Goal: Task Accomplishment & Management: Complete application form

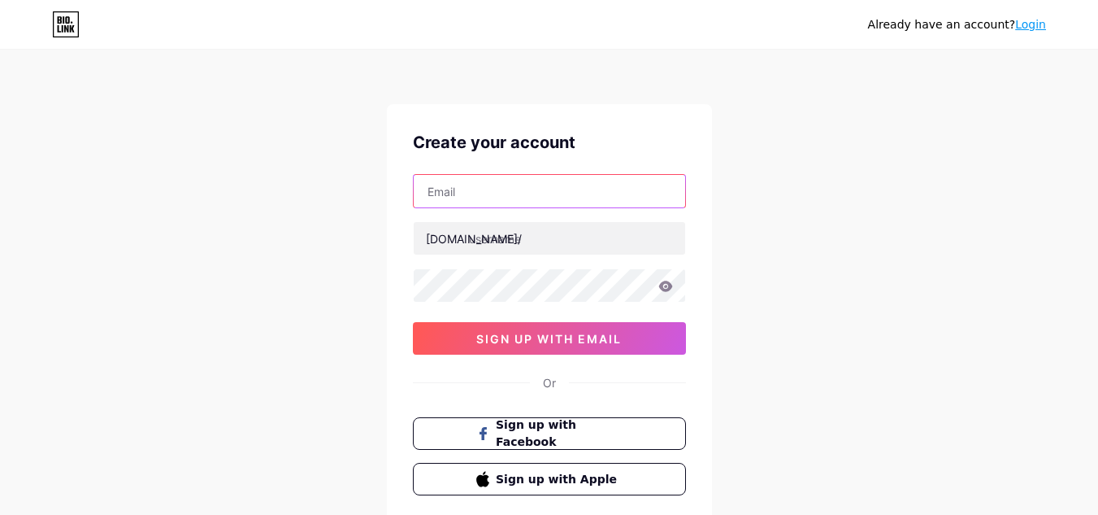
drag, startPoint x: 0, startPoint y: 0, endPoint x: 495, endPoint y: 197, distance: 532.7
click at [495, 197] on input "text" at bounding box center [550, 191] width 272 height 33
click at [663, 201] on input "text" at bounding box center [550, 191] width 272 height 33
paste input "[EMAIL_ADDRESS][DOMAIN_NAME]"
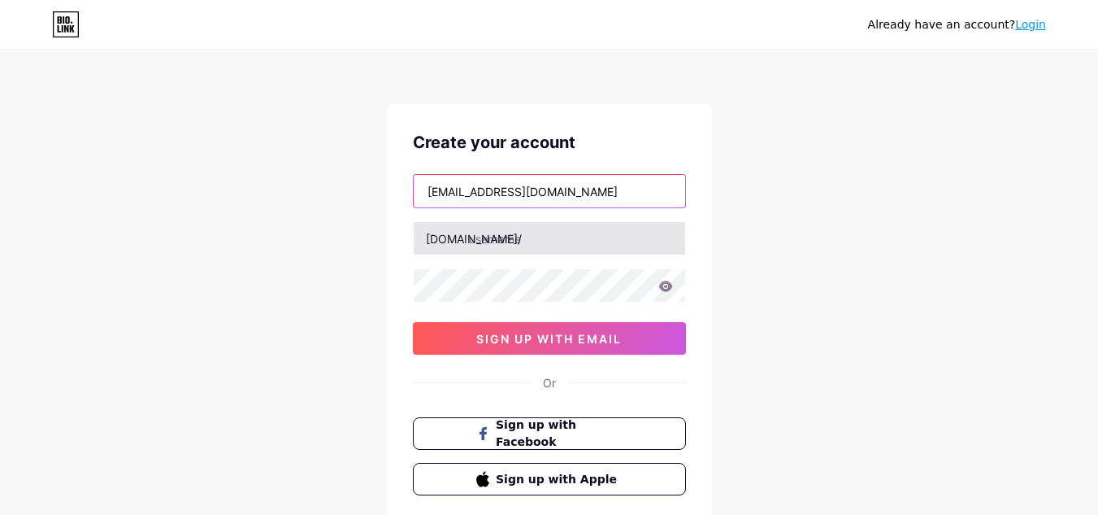
type input "[EMAIL_ADDRESS][DOMAIN_NAME]"
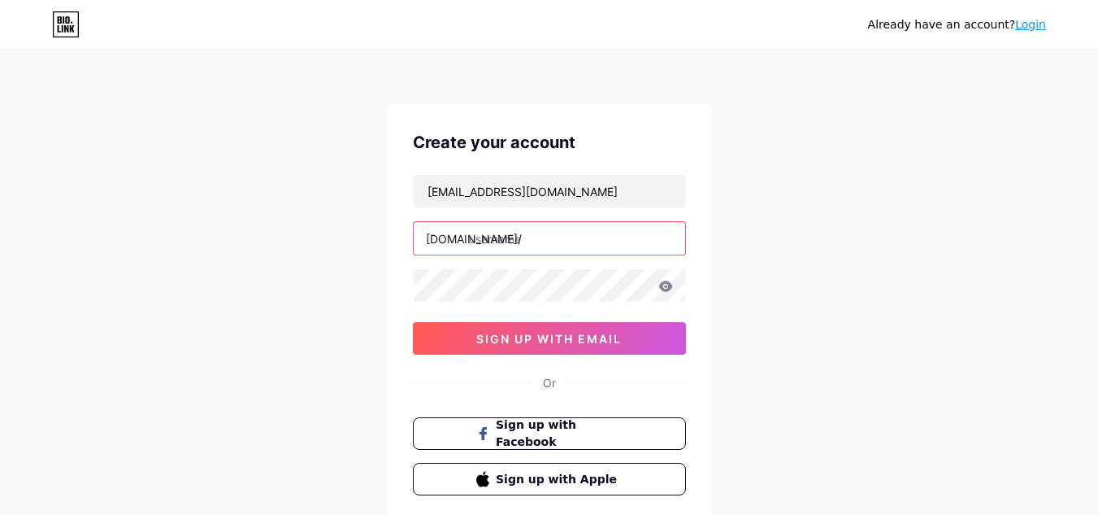
click at [584, 239] on input "text" at bounding box center [550, 238] width 272 height 33
type input "adultvideos6"
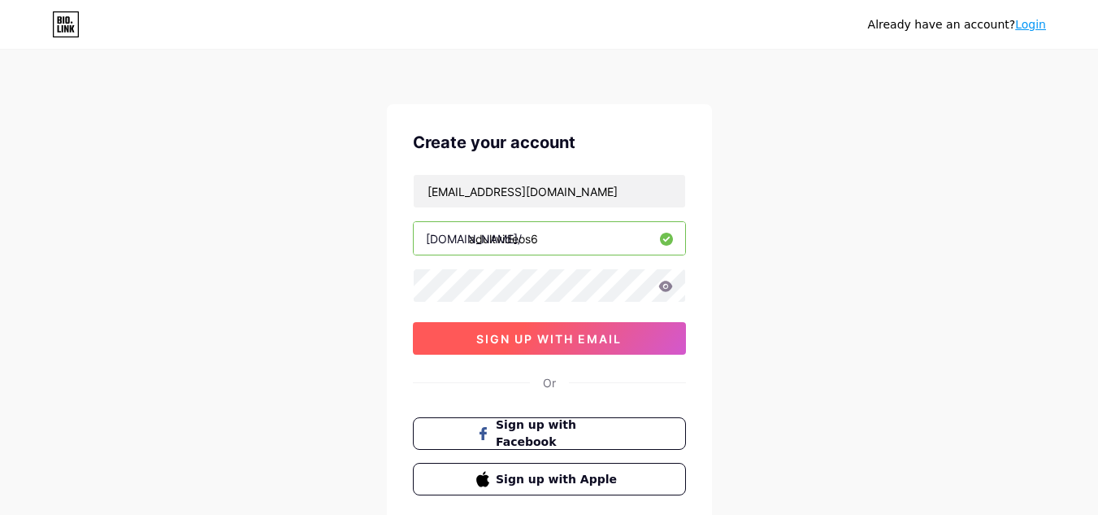
click at [618, 341] on span "sign up with email" at bounding box center [549, 339] width 146 height 14
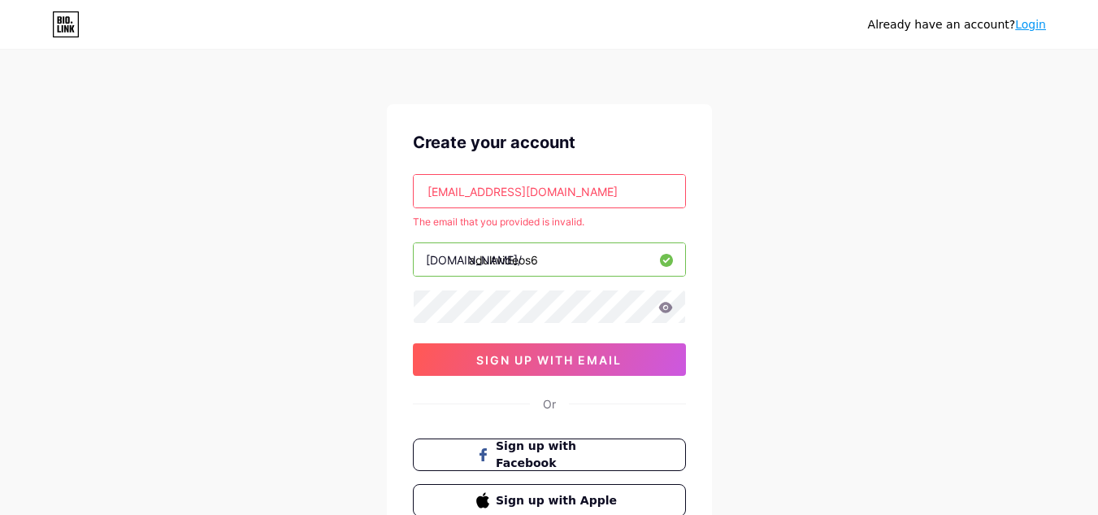
click at [567, 185] on input "[EMAIL_ADDRESS][DOMAIN_NAME]" at bounding box center [550, 191] width 272 height 33
drag, startPoint x: 565, startPoint y: 201, endPoint x: 389, endPoint y: 204, distance: 176.4
click at [389, 204] on div "Create your account [EMAIL_ADDRESS][DOMAIN_NAME] The email that you provided is…" at bounding box center [549, 323] width 325 height 438
